Goal: Task Accomplishment & Management: Use online tool/utility

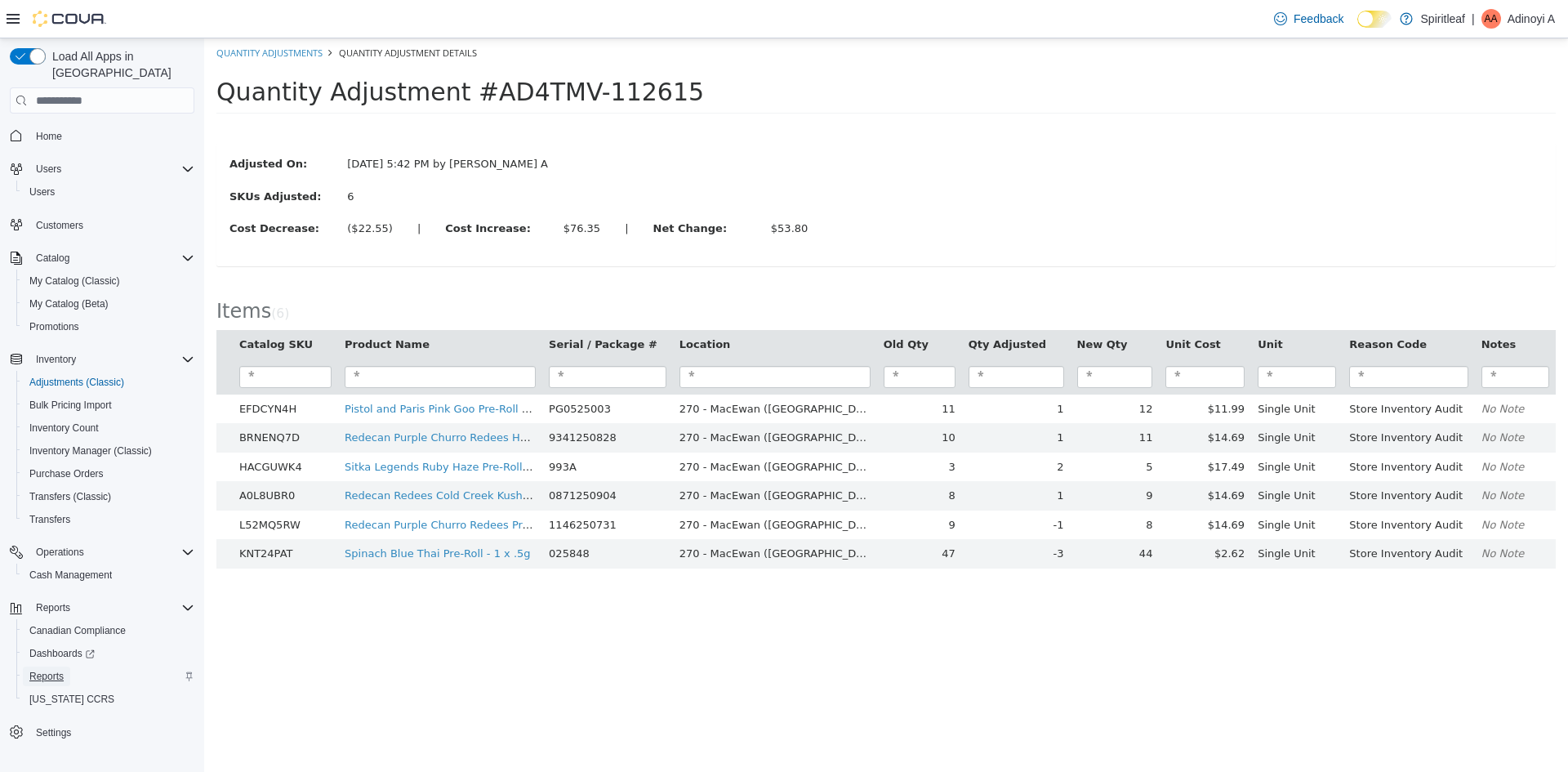
click at [58, 670] on span "Reports" at bounding box center [46, 677] width 34 height 13
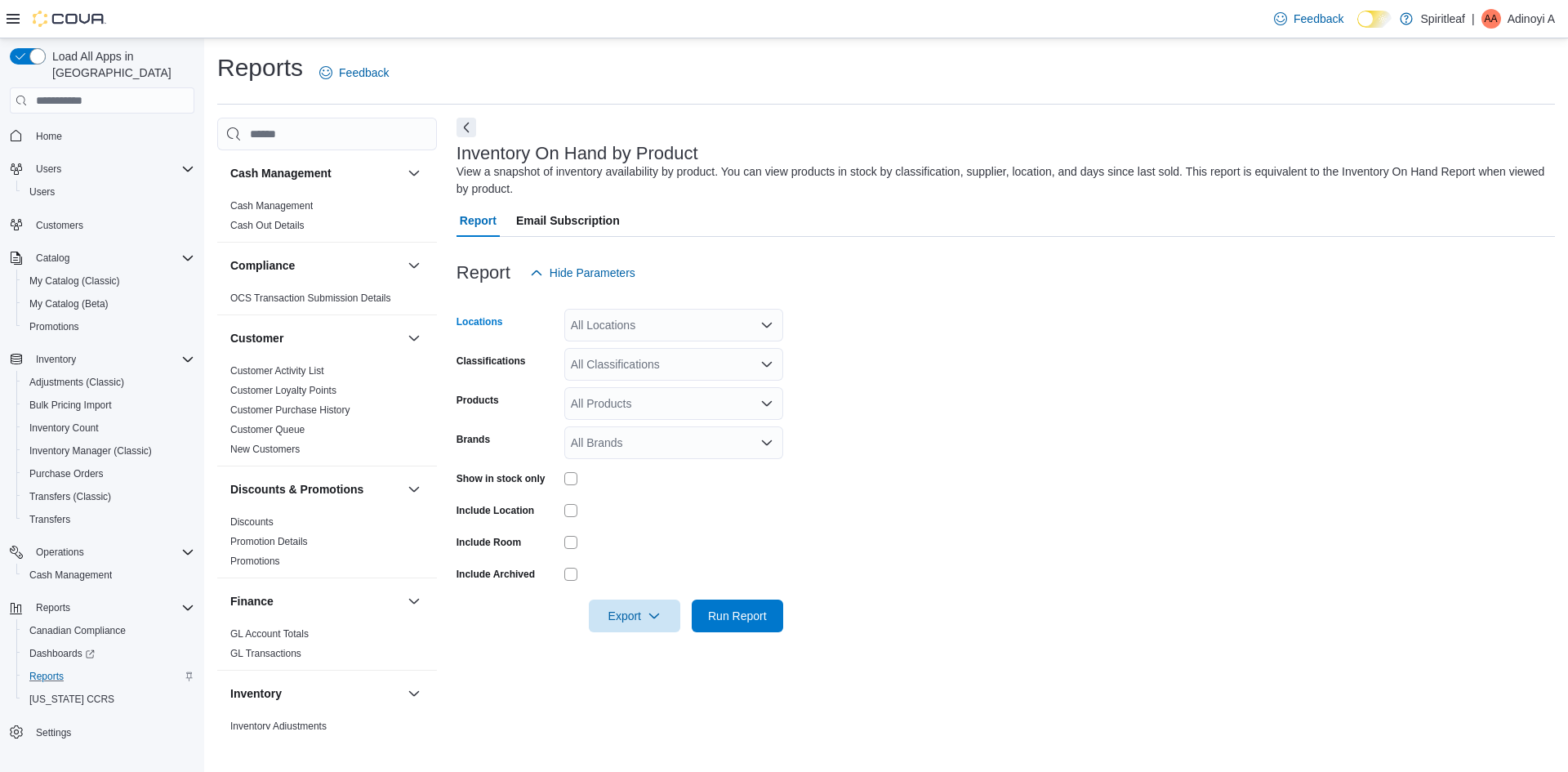
click at [657, 339] on div "All Locations" at bounding box center [674, 325] width 219 height 33
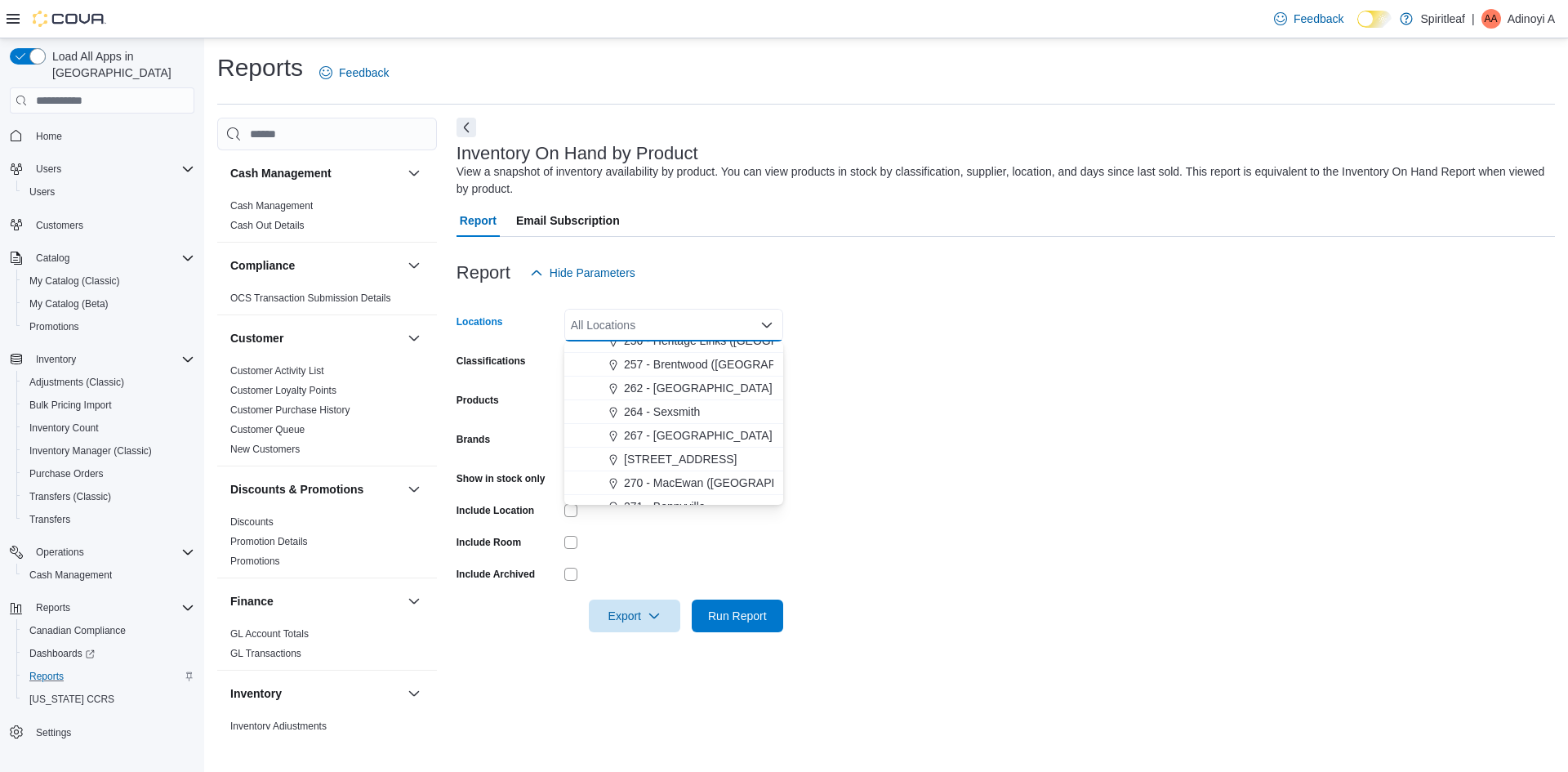
scroll to position [1062, 0]
click at [677, 487] on button "270 - MacEwan ([GEOGRAPHIC_DATA])" at bounding box center [674, 475] width 219 height 24
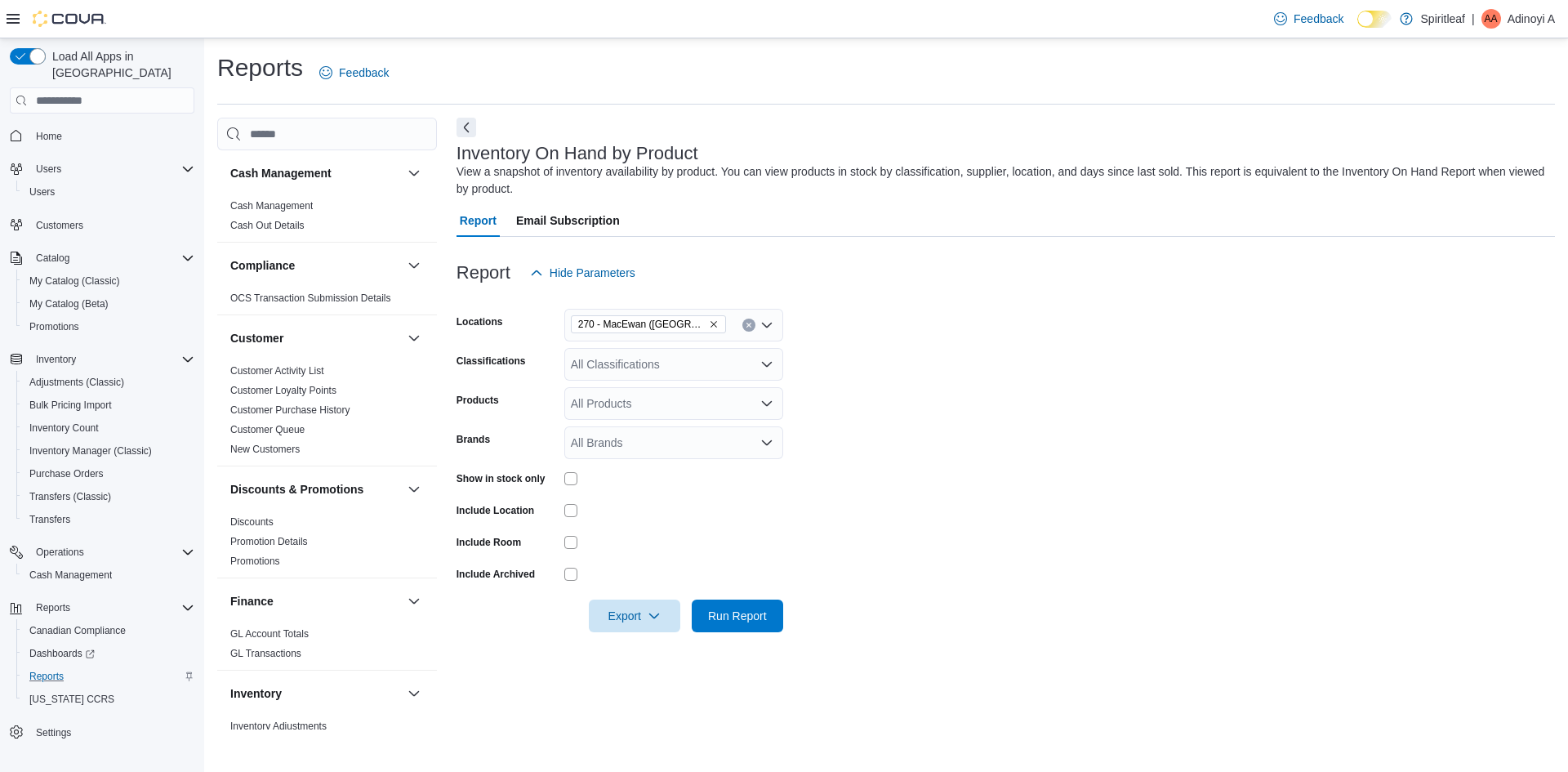
drag, startPoint x: 923, startPoint y: 470, endPoint x: 649, endPoint y: 435, distance: 276.2
click at [922, 471] on form "Locations 270 - [GEOGRAPHIC_DATA] ([GEOGRAPHIC_DATA]) Classifications All Class…" at bounding box center [1005, 460] width 1098 height 343
click at [629, 373] on div "All Classifications" at bounding box center [674, 364] width 219 height 33
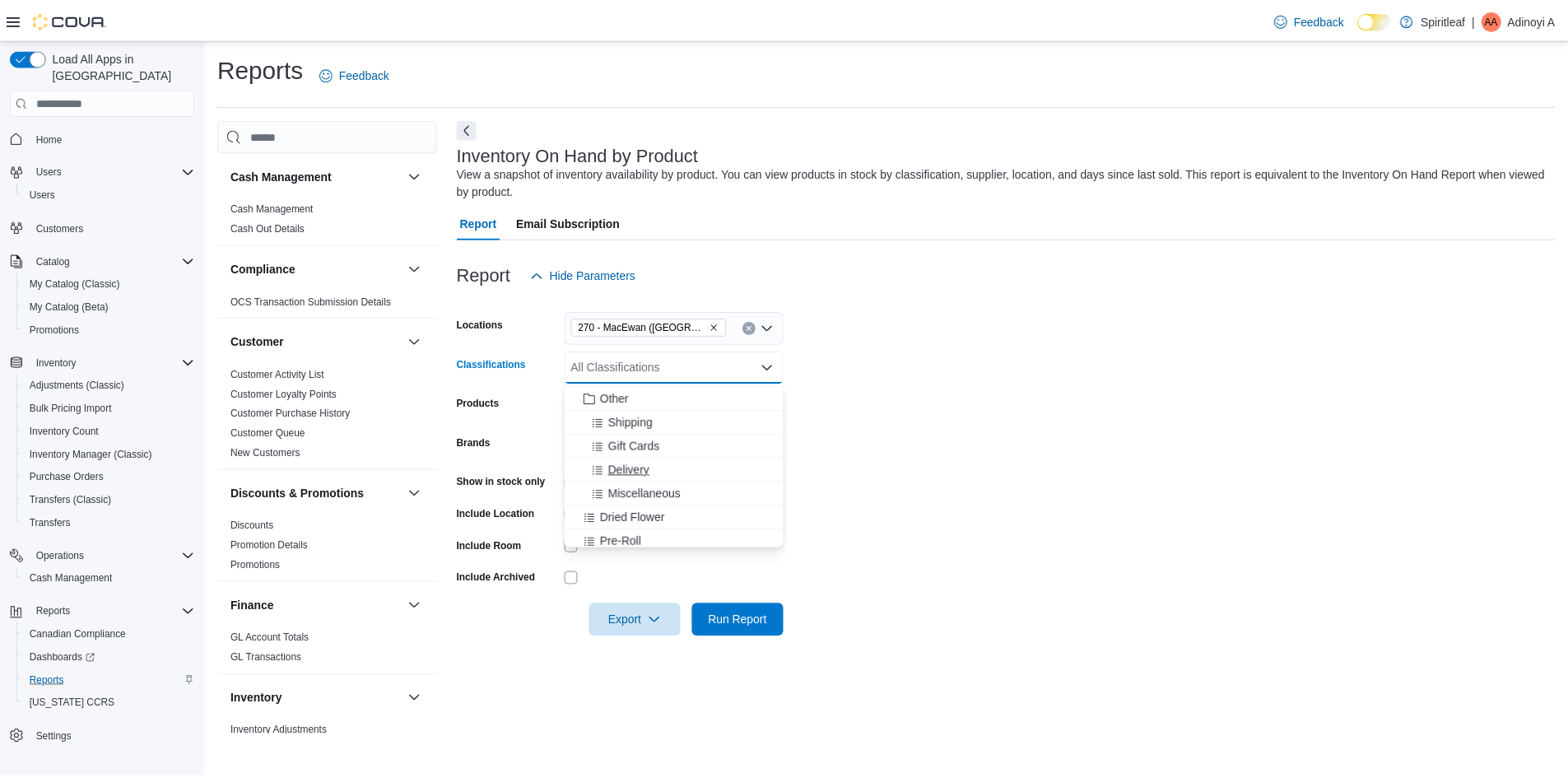
scroll to position [270, 0]
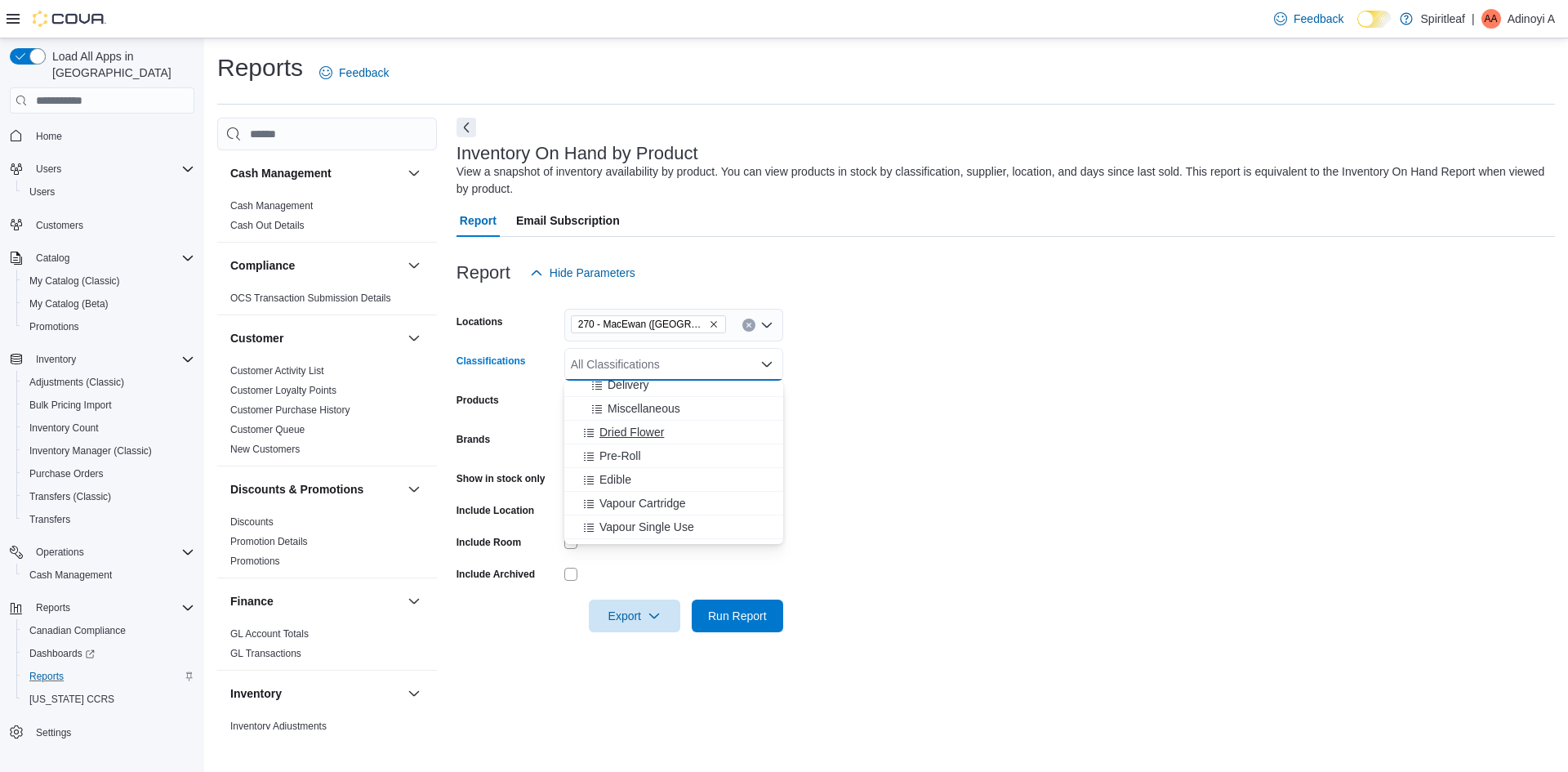
click at [627, 439] on span "Dried Flower" at bounding box center [632, 431] width 65 height 16
click at [629, 440] on span "Pre-Roll" at bounding box center [620, 431] width 41 height 16
click at [627, 433] on span "Edible" at bounding box center [616, 431] width 32 height 16
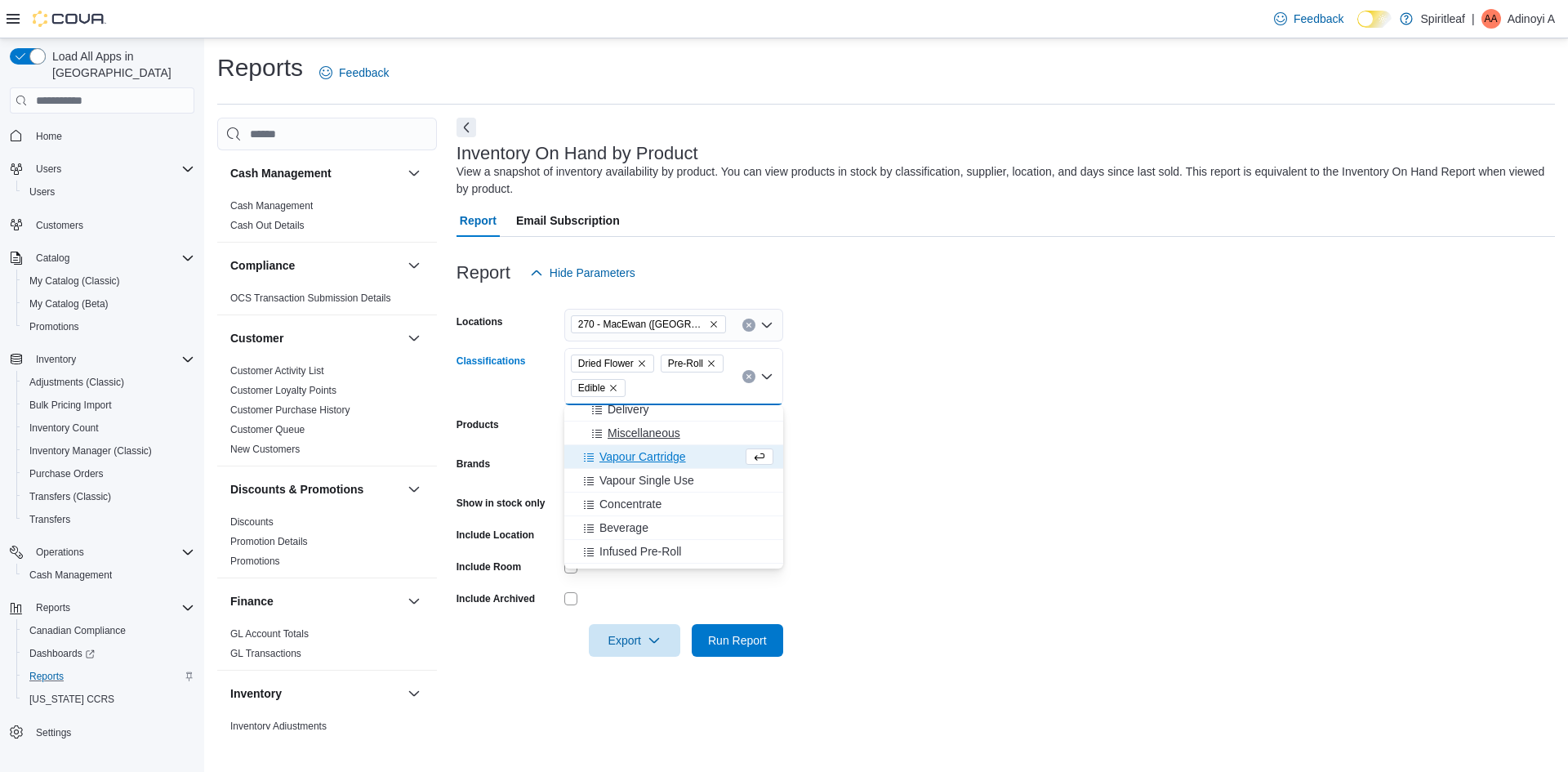
click at [624, 453] on span "Vapour Cartridge" at bounding box center [643, 456] width 87 height 16
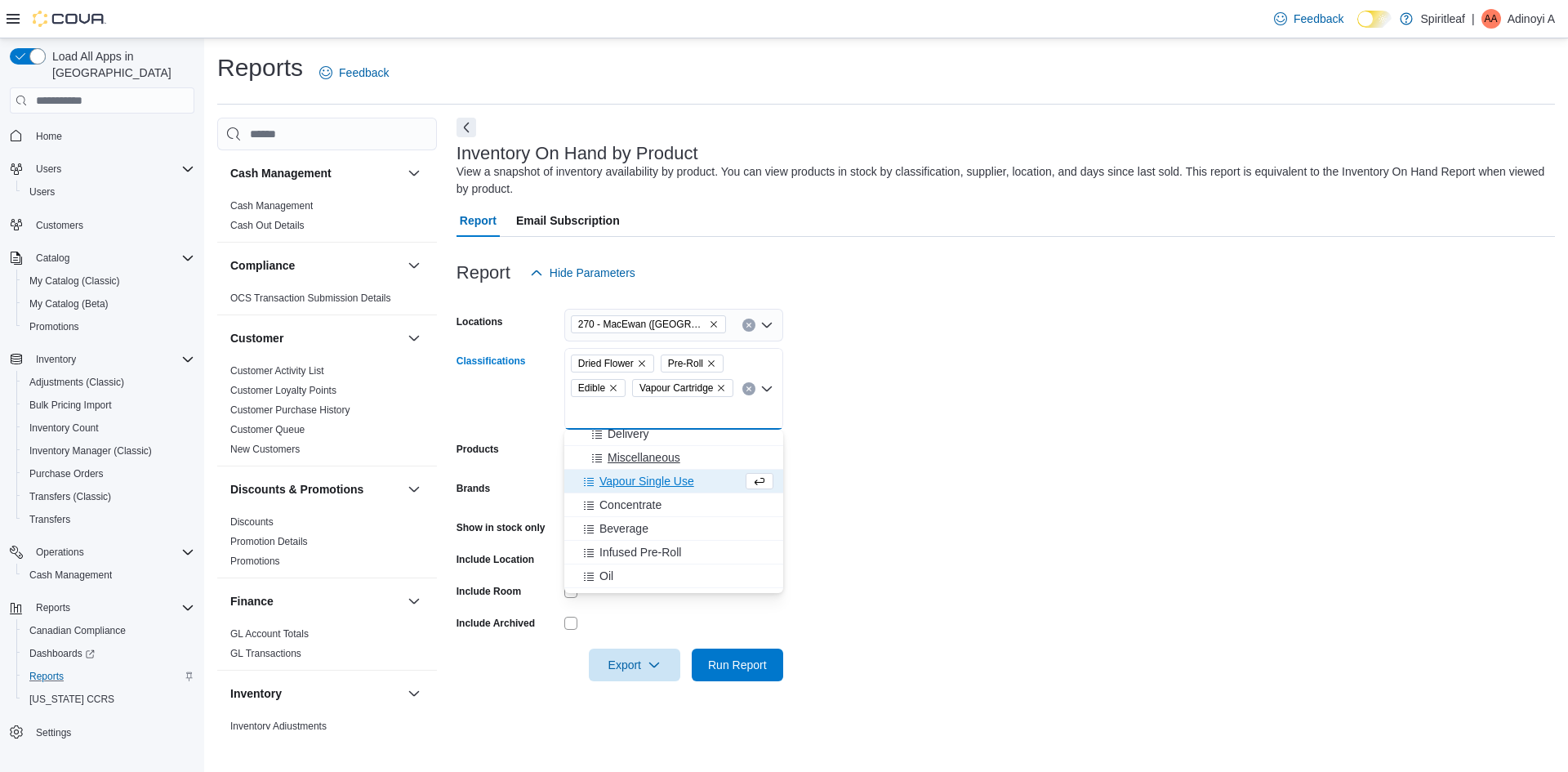
click at [623, 473] on button "Vapour Single Use" at bounding box center [674, 481] width 219 height 24
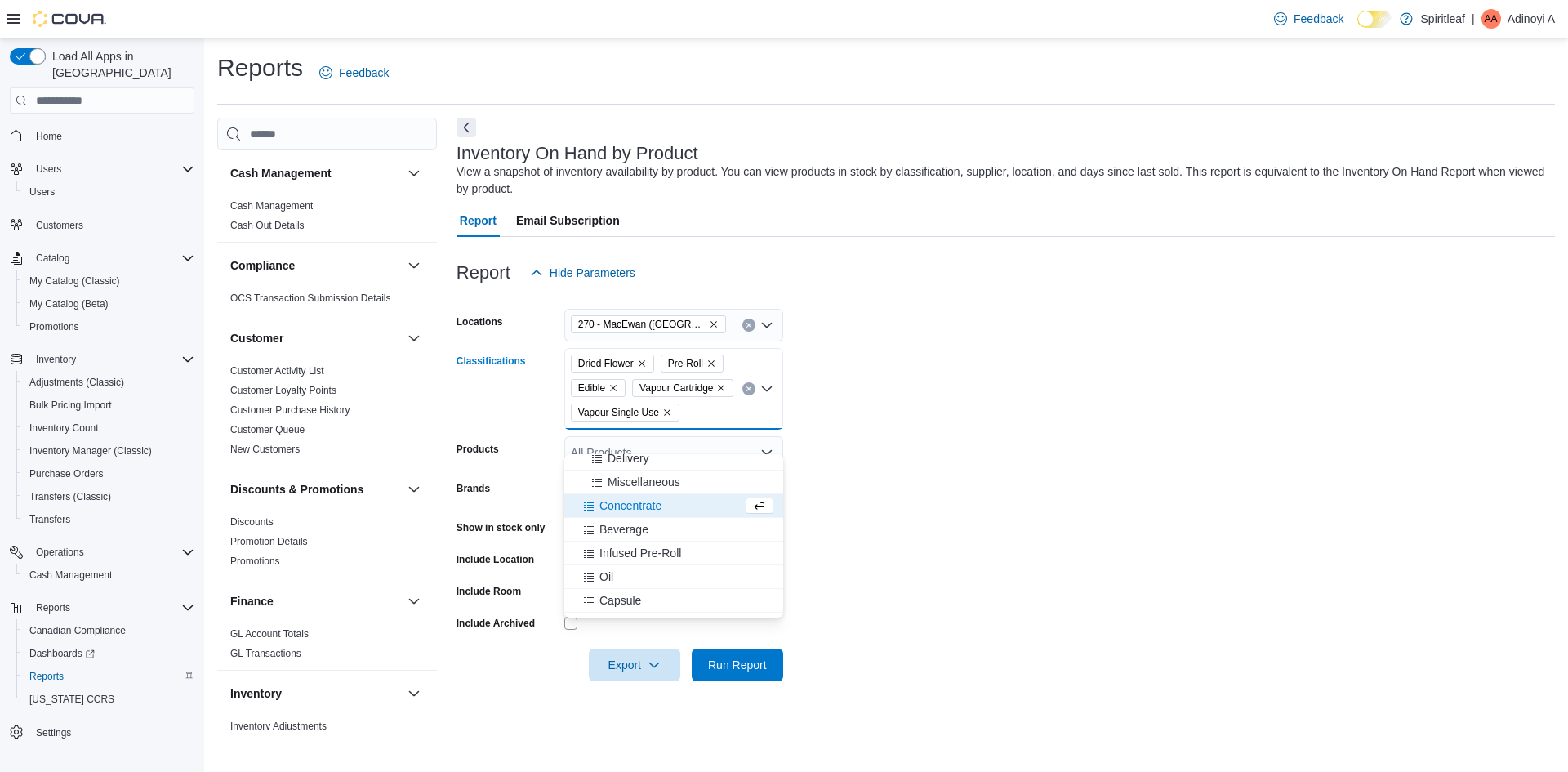
click at [630, 507] on span "Concentrate" at bounding box center [631, 506] width 62 height 16
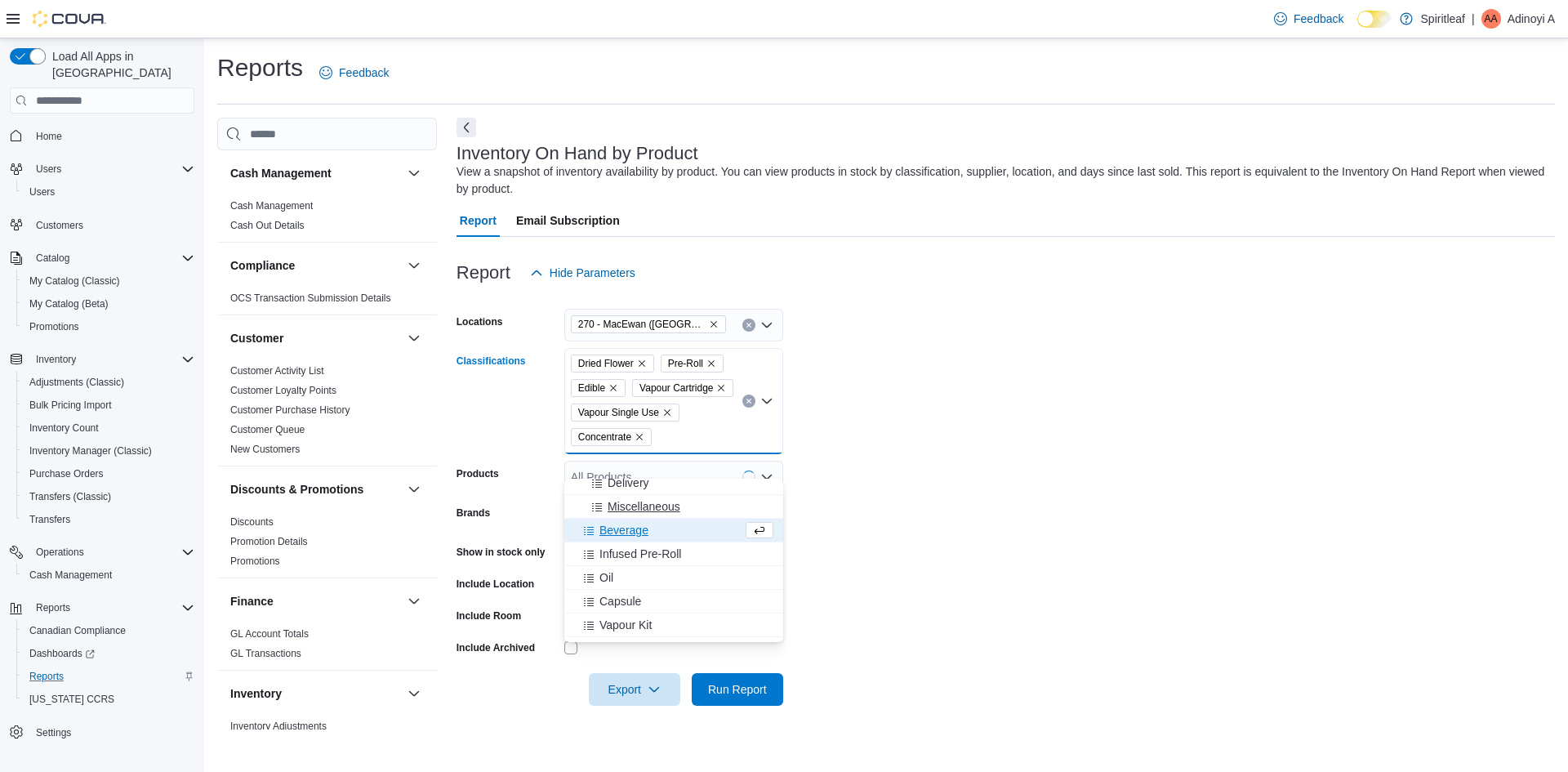
drag, startPoint x: 628, startPoint y: 529, endPoint x: 627, endPoint y: 539, distance: 10.0
click at [627, 535] on span "Beverage" at bounding box center [624, 530] width 49 height 16
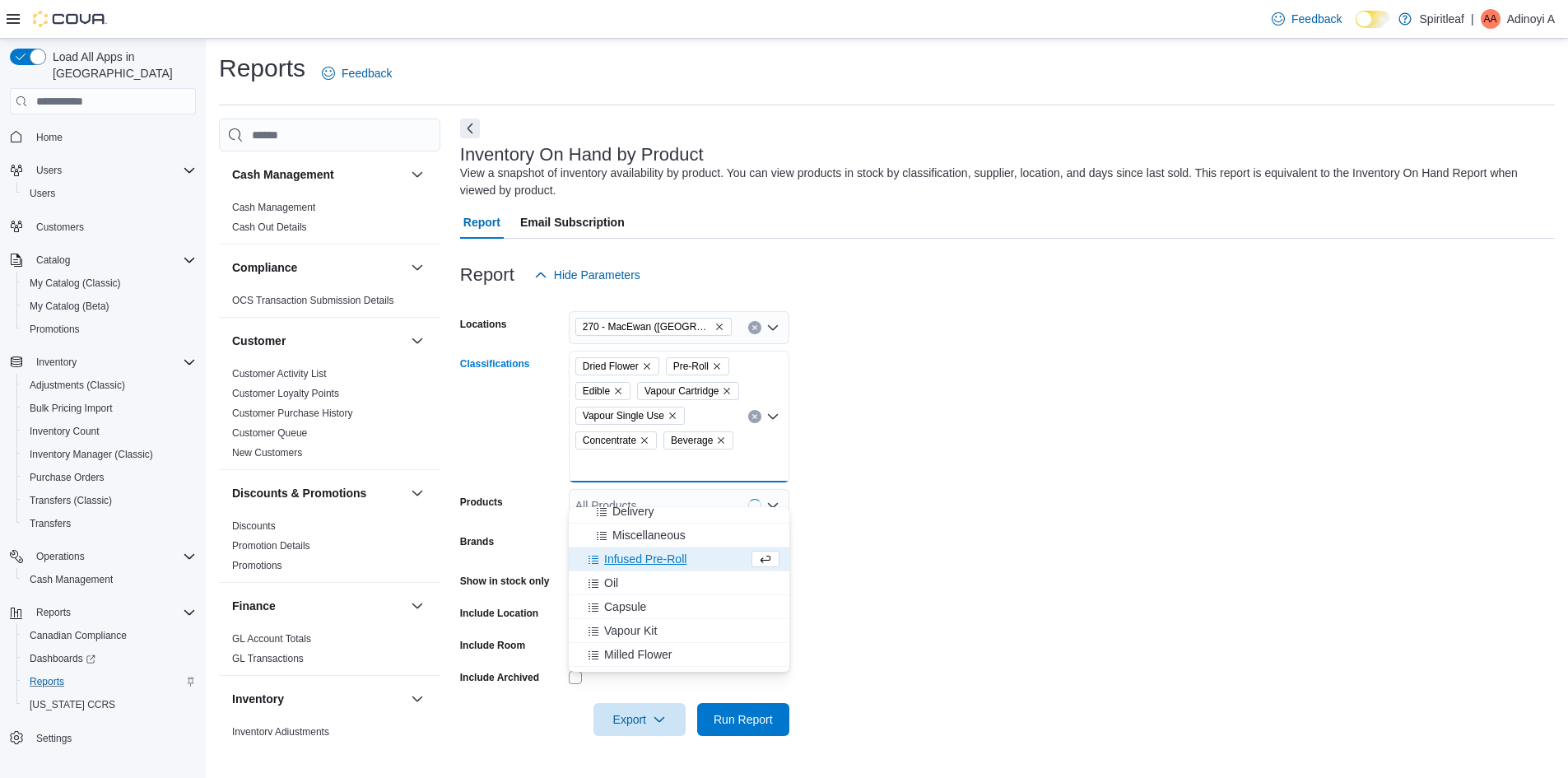
click at [630, 556] on span "Infused Pre-Roll" at bounding box center [645, 559] width 83 height 16
click at [626, 571] on button "Capsule" at bounding box center [679, 583] width 221 height 24
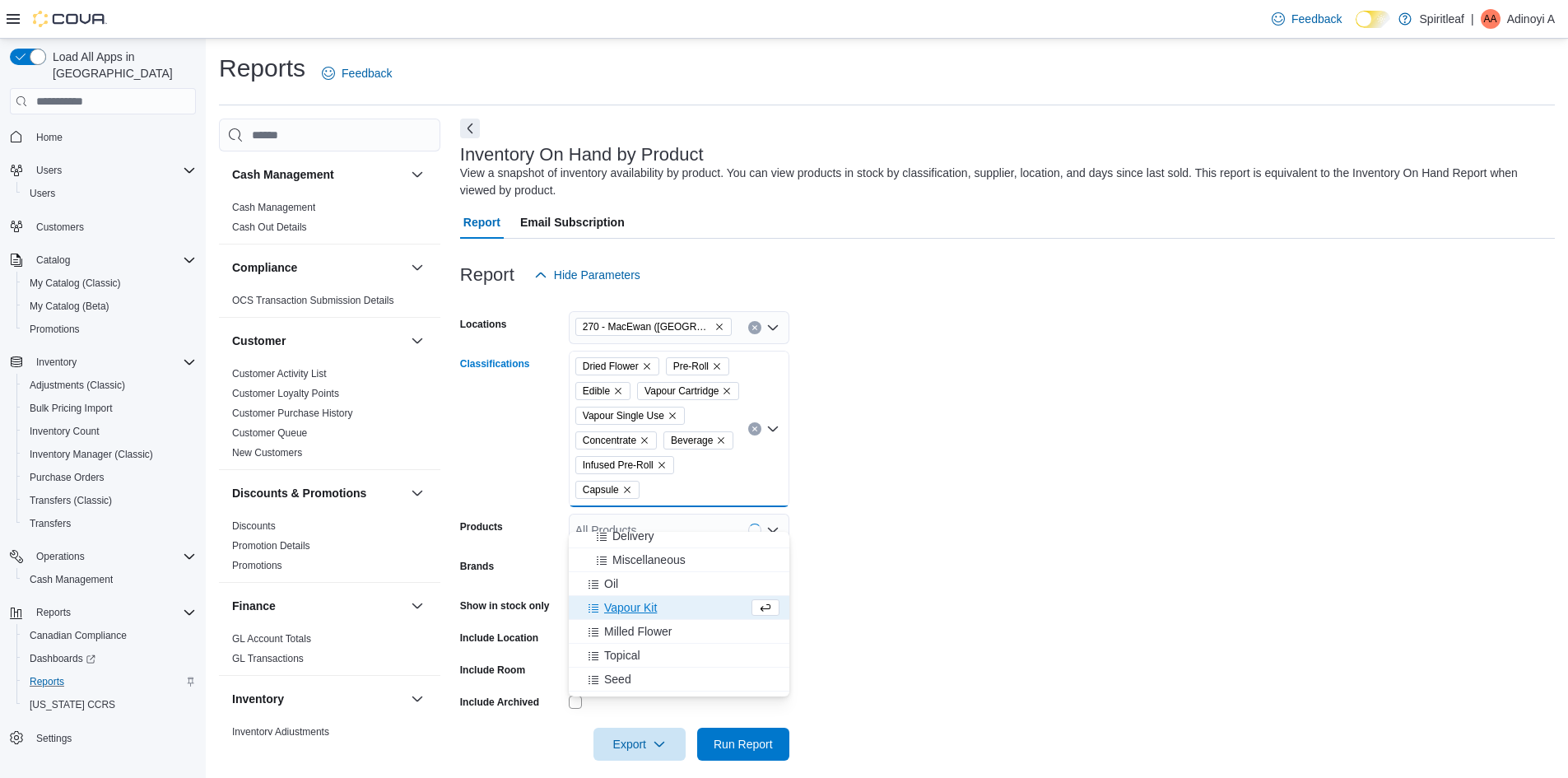
click at [635, 596] on button "Vapour Kit" at bounding box center [679, 607] width 221 height 24
click at [626, 584] on div "Oil" at bounding box center [679, 584] width 201 height 16
click at [633, 585] on span "Milled Flower" at bounding box center [637, 584] width 67 height 16
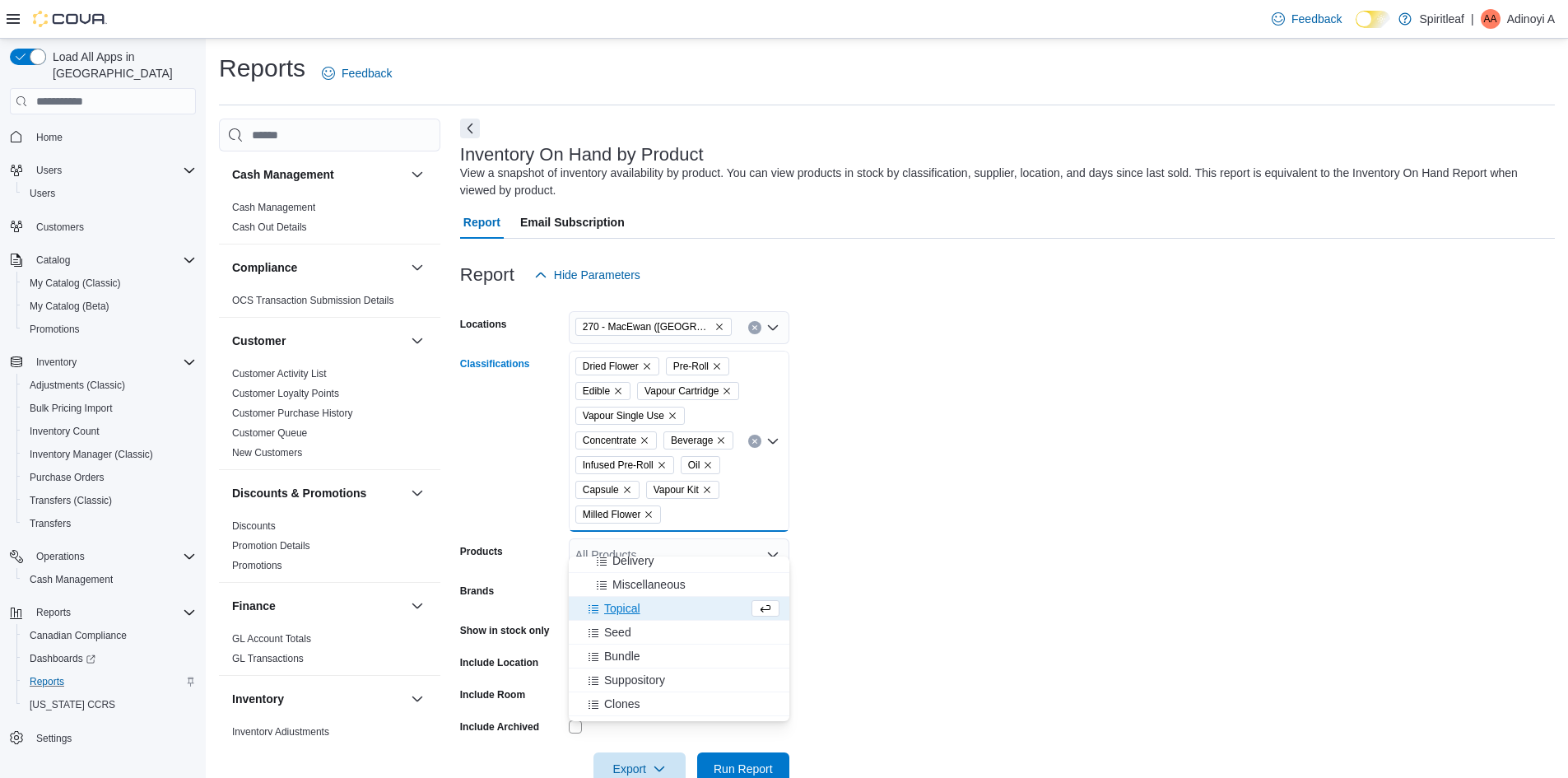
click at [639, 614] on span "Topical" at bounding box center [622, 608] width 36 height 16
click at [644, 708] on span "Infused Flower" at bounding box center [642, 703] width 76 height 16
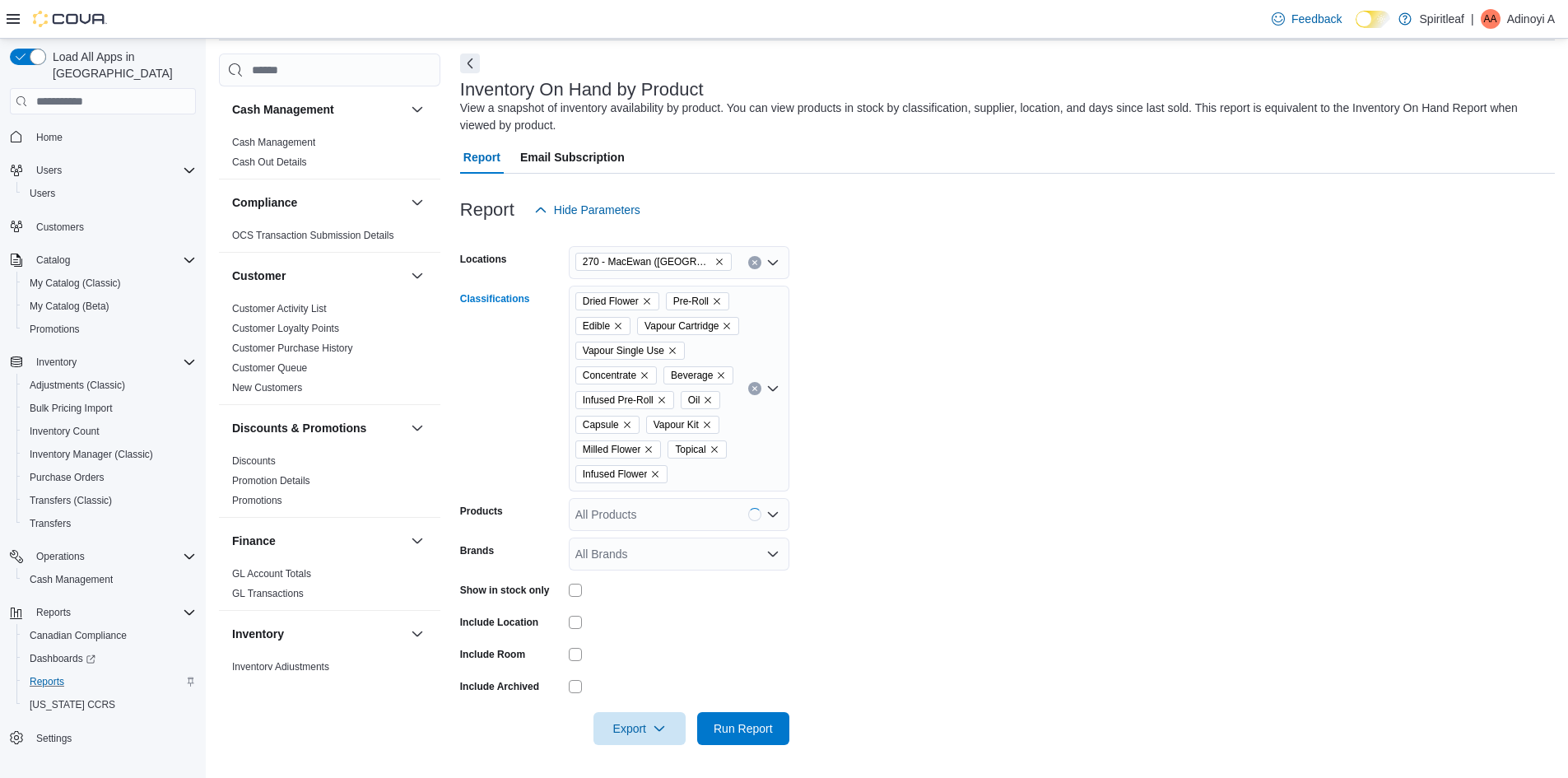
scroll to position [90, 0]
click at [584, 591] on div at bounding box center [679, 590] width 221 height 13
click at [656, 723] on icon "button" at bounding box center [659, 728] width 13 height 13
click at [645, 648] on span "Export to Excel" at bounding box center [642, 655] width 74 height 13
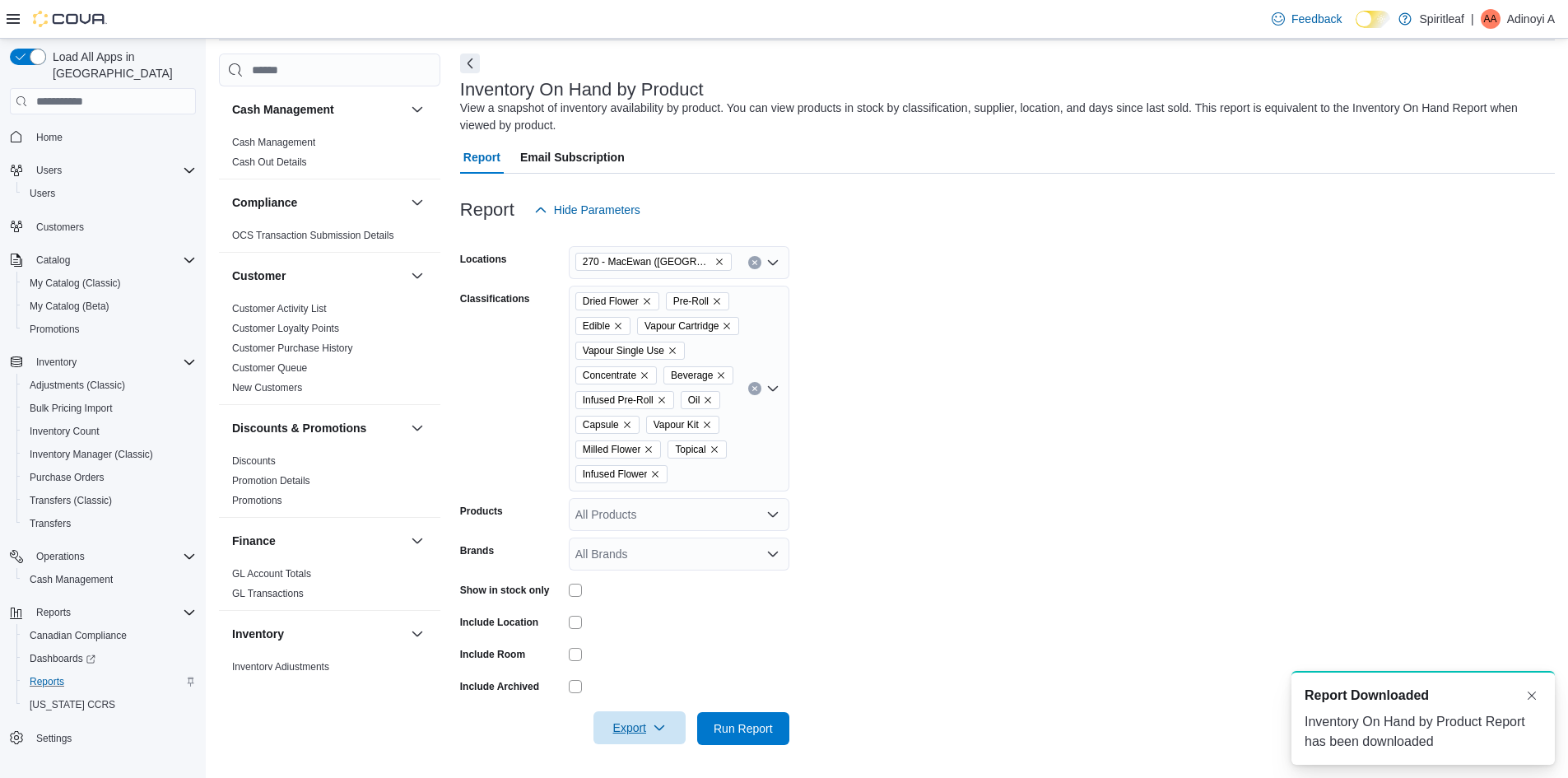
scroll to position [0, 0]
